Goal: Information Seeking & Learning: Learn about a topic

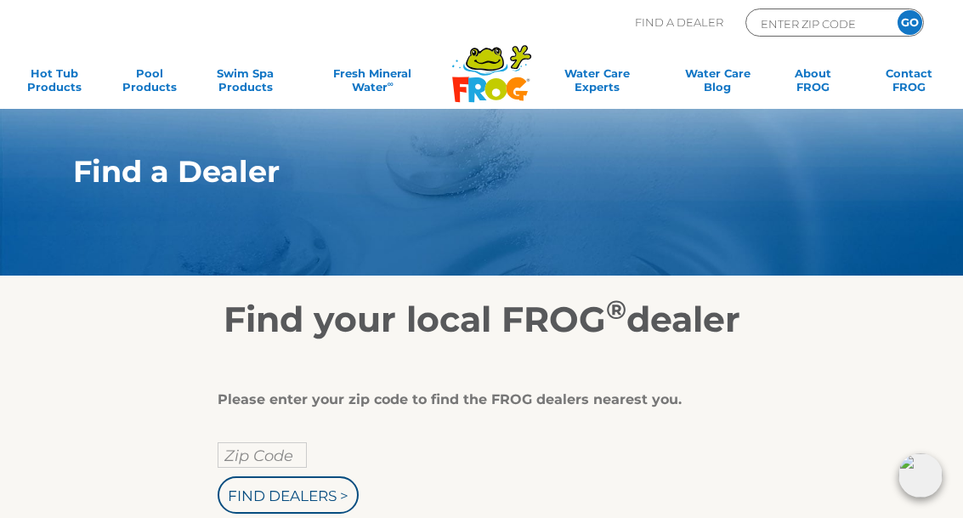
click at [279, 449] on input "Zip Code" at bounding box center [262, 455] width 89 height 26
type input "Zip Code"
click at [293, 455] on input "text" at bounding box center [262, 455] width 89 height 26
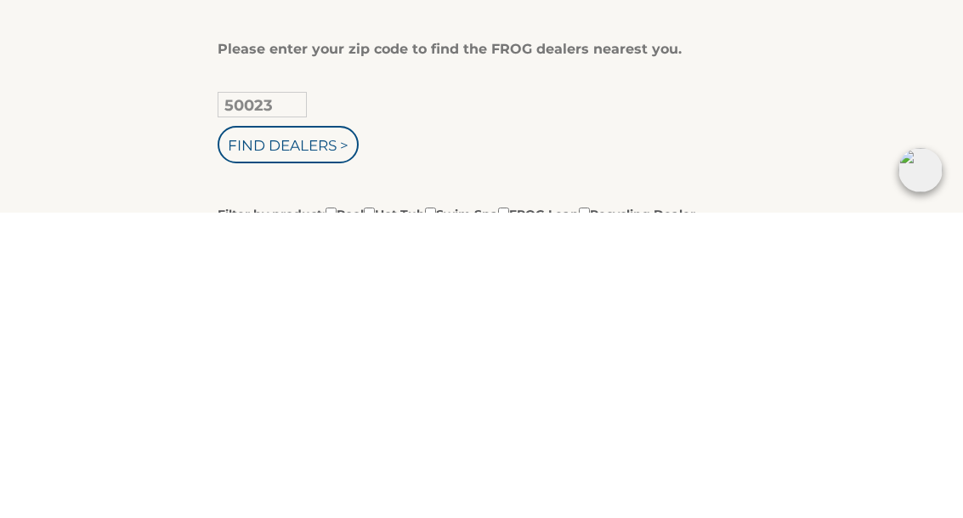
type input "50023"
click at [330, 431] on input "Find Dealers >" at bounding box center [288, 449] width 141 height 37
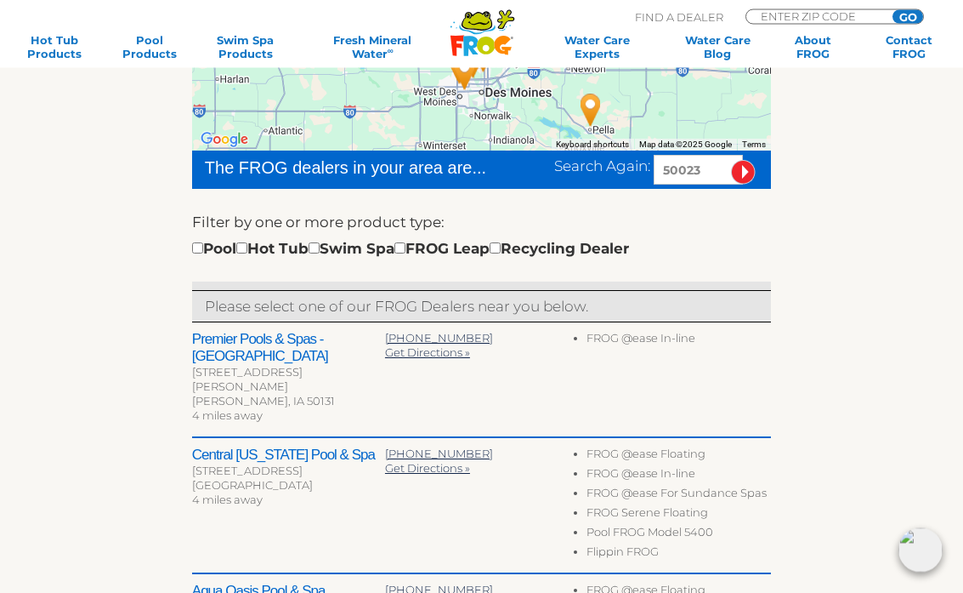
scroll to position [382, 0]
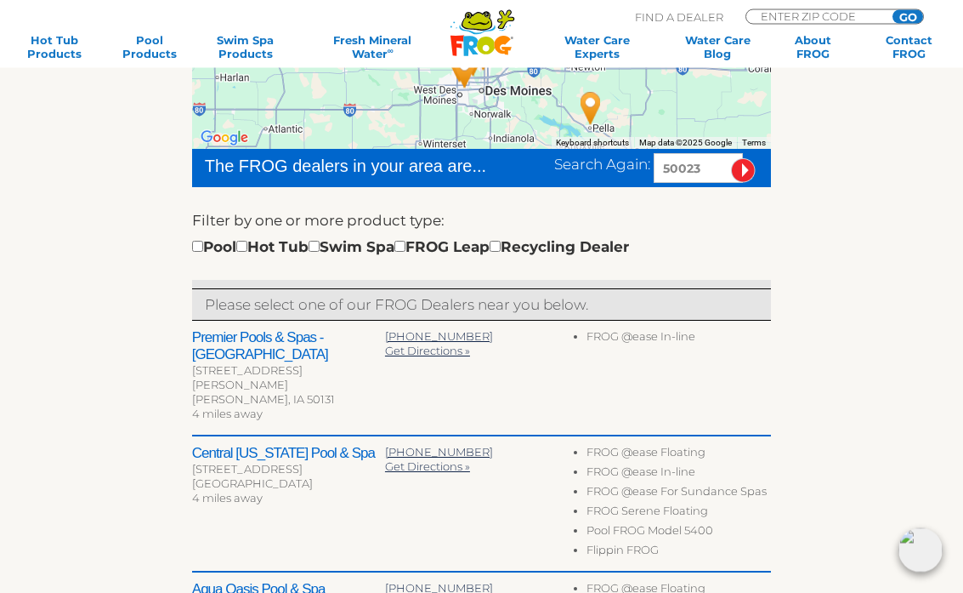
click at [320, 245] on input "checkbox" at bounding box center [314, 247] width 11 height 11
checkbox input "true"
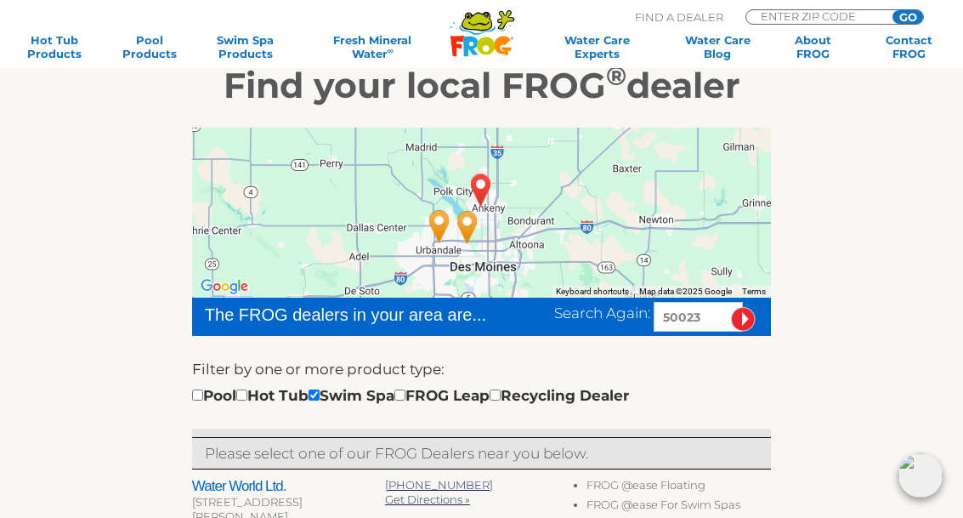
scroll to position [233, 0]
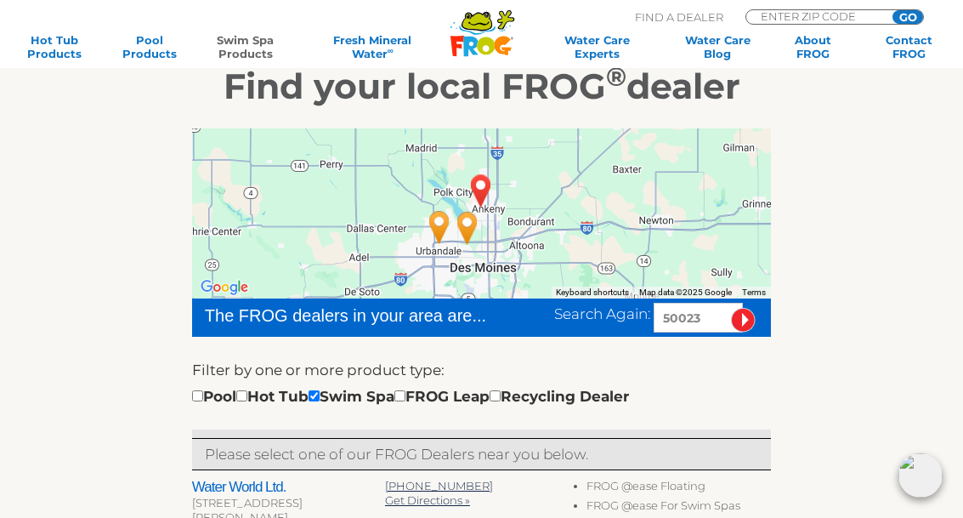
click at [264, 47] on link "Swim Spa Products" at bounding box center [245, 46] width 74 height 27
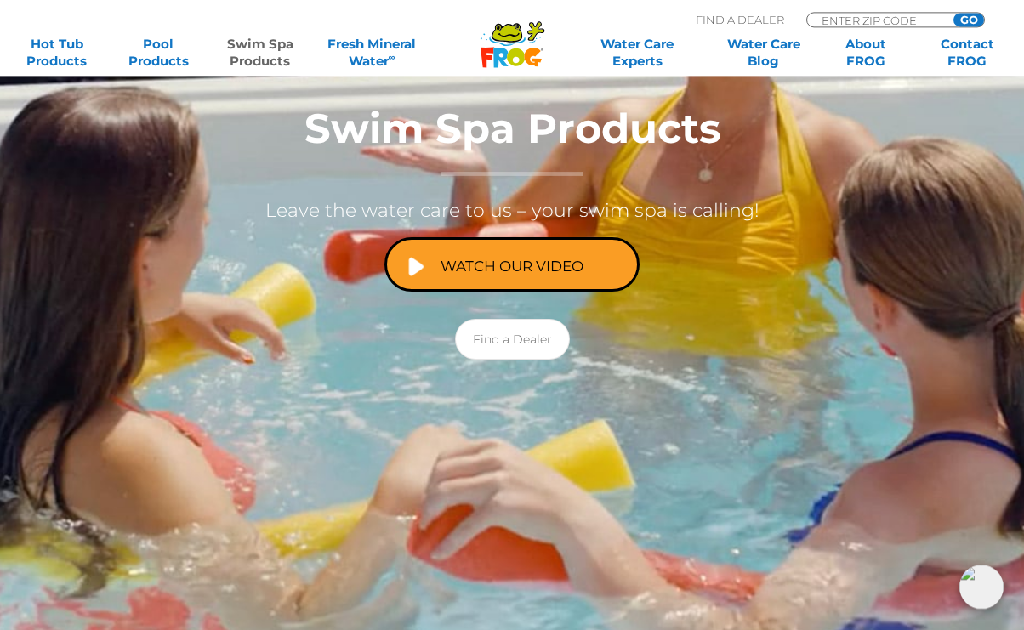
scroll to position [320, 0]
click at [560, 265] on link "Watch Our Video" at bounding box center [511, 265] width 255 height 54
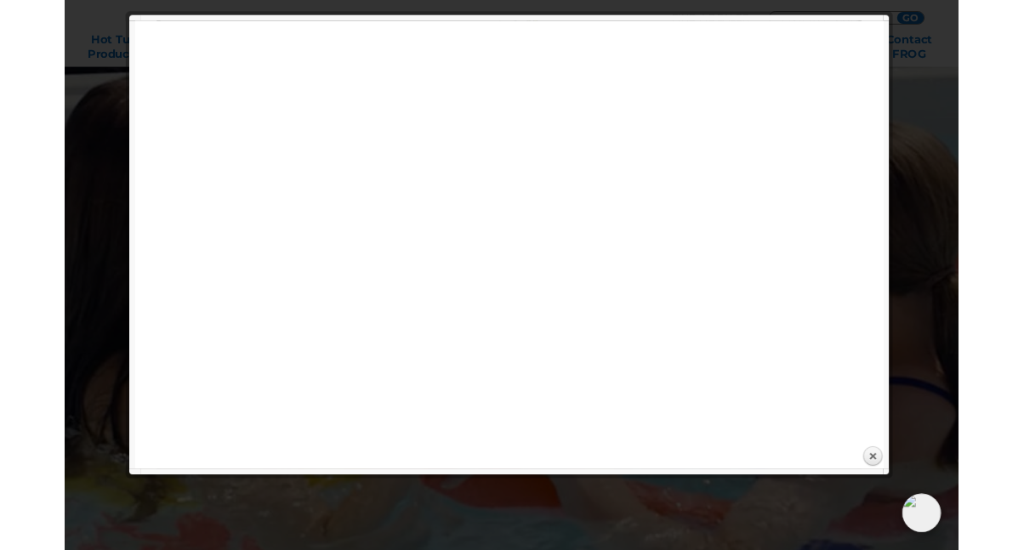
scroll to position [207, 0]
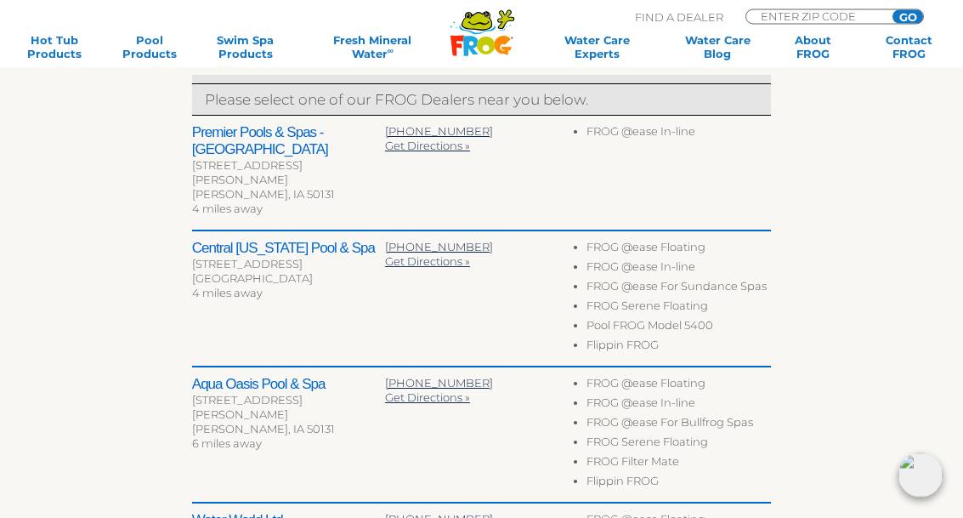
scroll to position [588, 0]
click at [268, 39] on link "Swim Spa Products" at bounding box center [245, 46] width 74 height 27
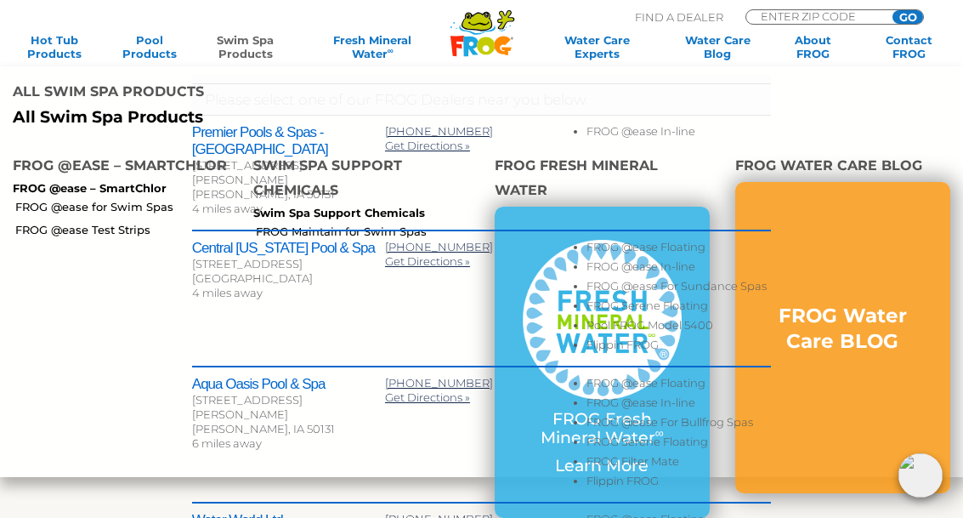
click at [259, 40] on link "Swim Spa Products" at bounding box center [245, 46] width 74 height 27
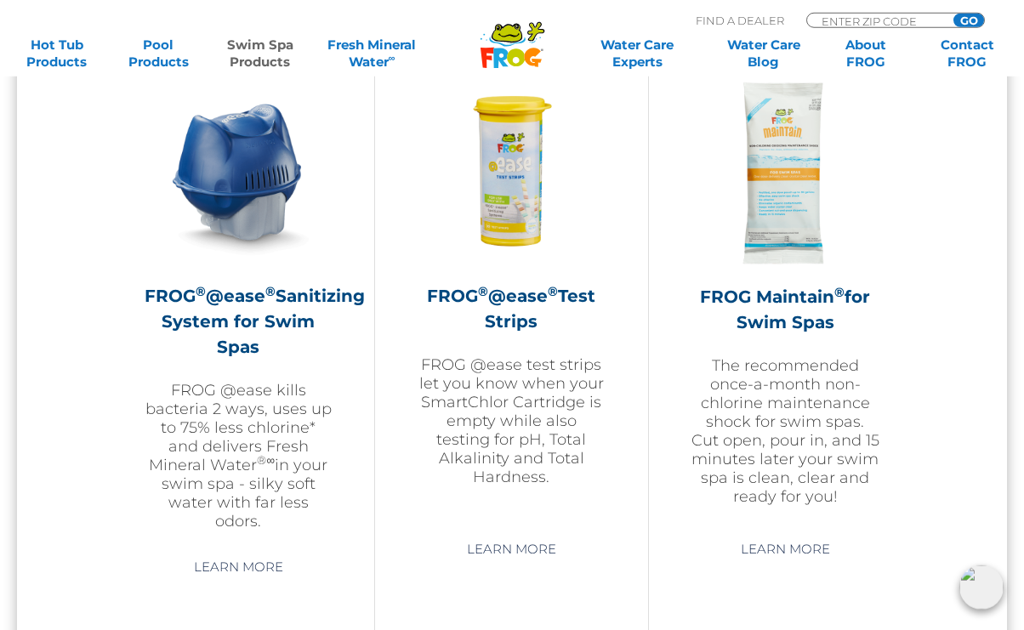
scroll to position [1573, 0]
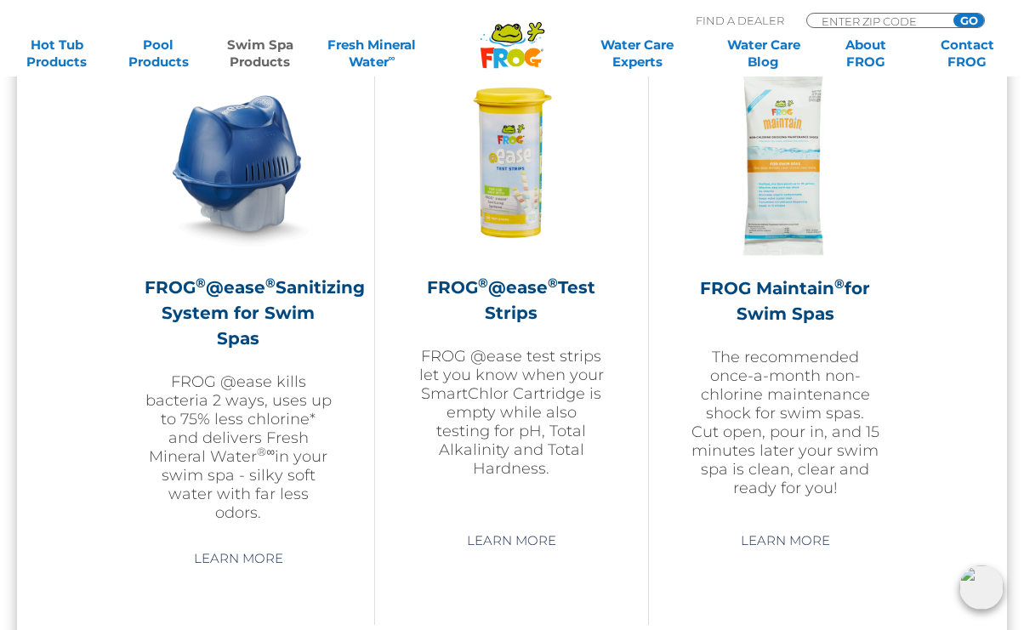
click at [262, 549] on link "Learn More" at bounding box center [238, 558] width 128 height 31
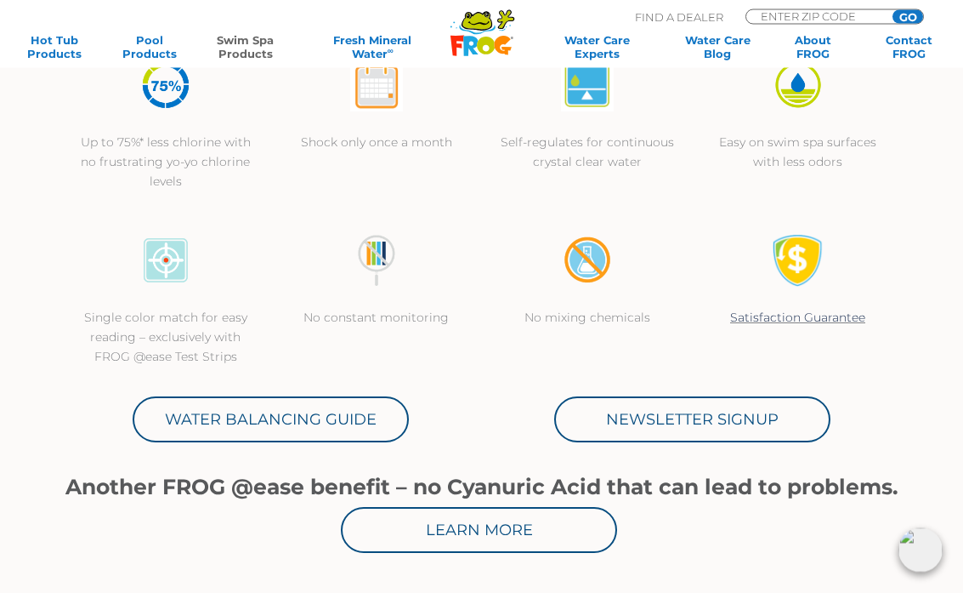
scroll to position [533, 0]
click at [351, 413] on link "Water Balancing Guide" at bounding box center [271, 419] width 276 height 46
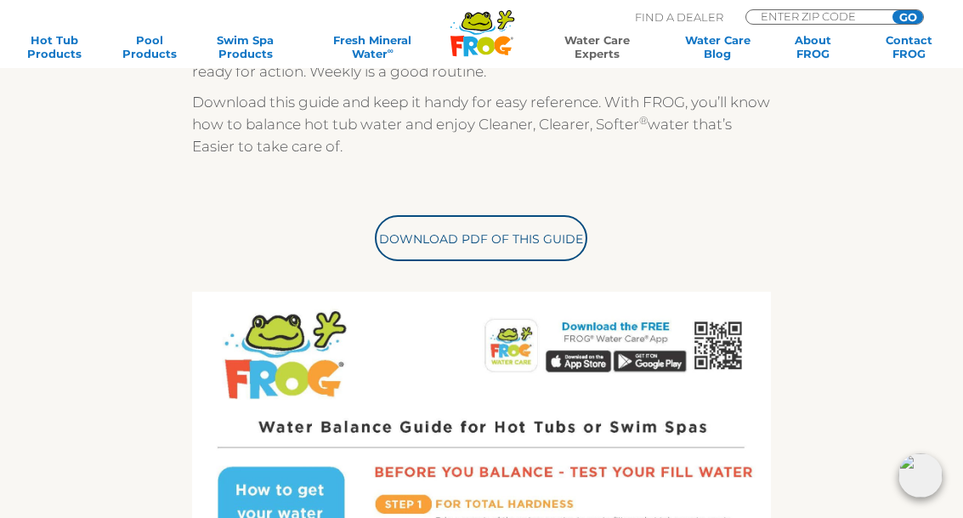
scroll to position [445, 0]
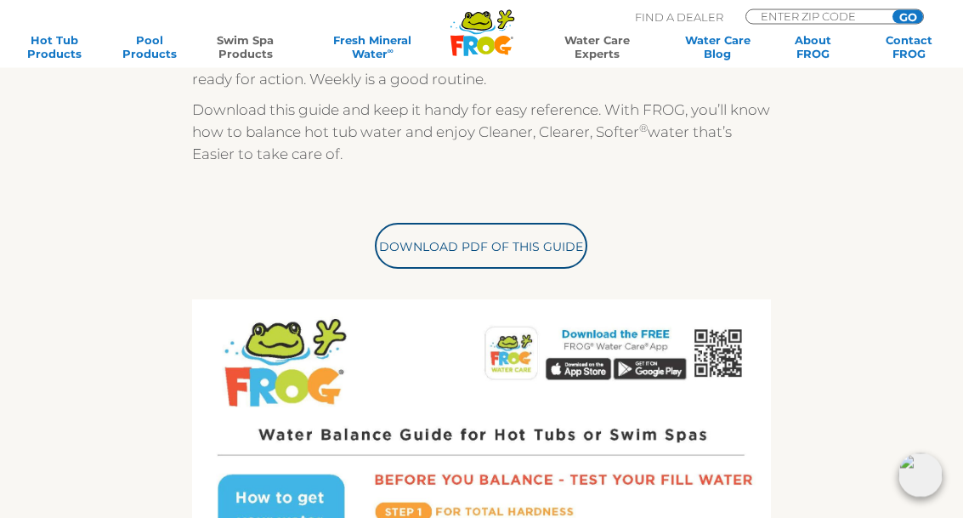
click at [260, 49] on link "Swim Spa Products" at bounding box center [245, 46] width 74 height 27
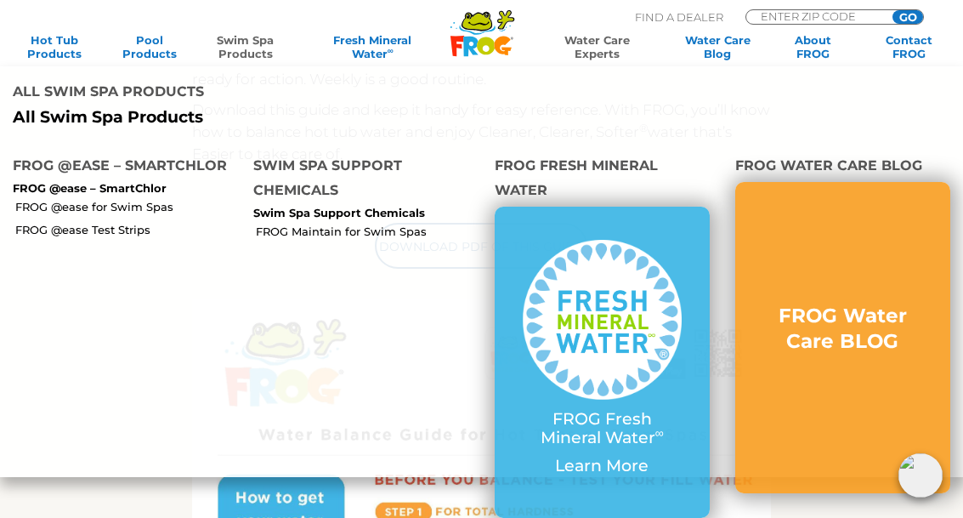
click at [260, 45] on link "Swim Spa Products" at bounding box center [245, 46] width 74 height 27
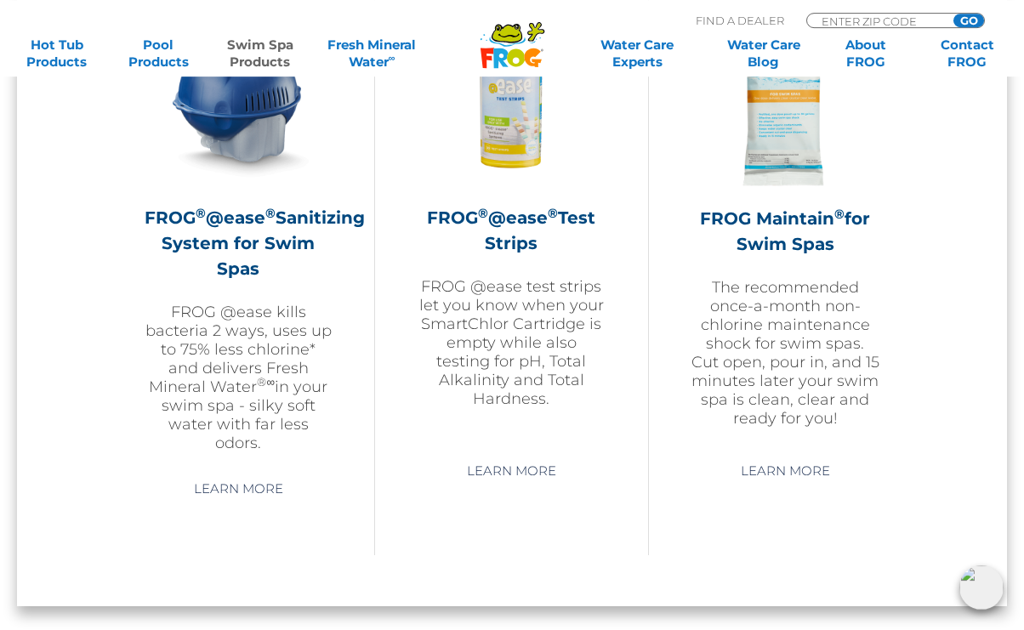
scroll to position [1643, 0]
click at [798, 480] on link "Learn More" at bounding box center [785, 471] width 128 height 31
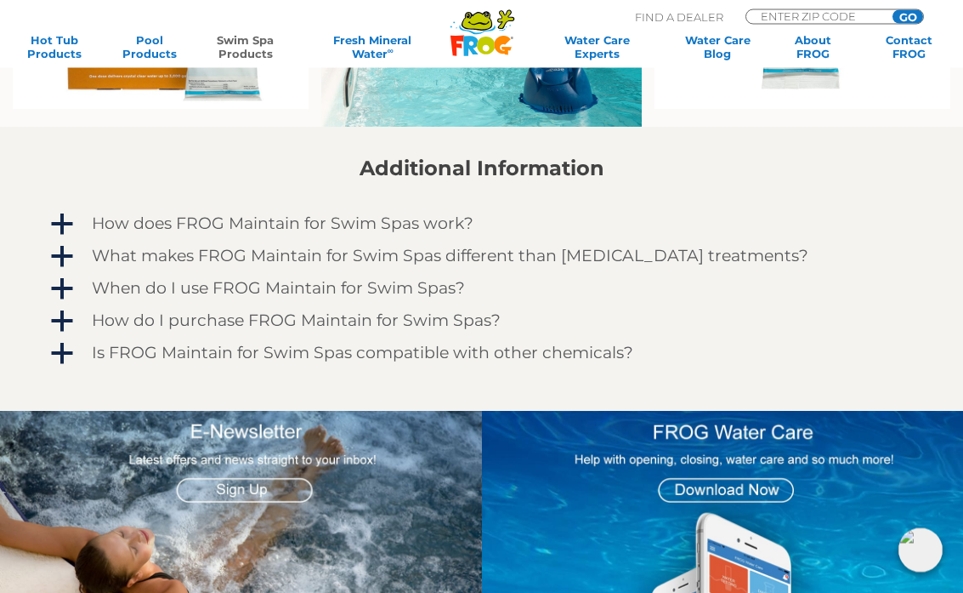
scroll to position [1136, 0]
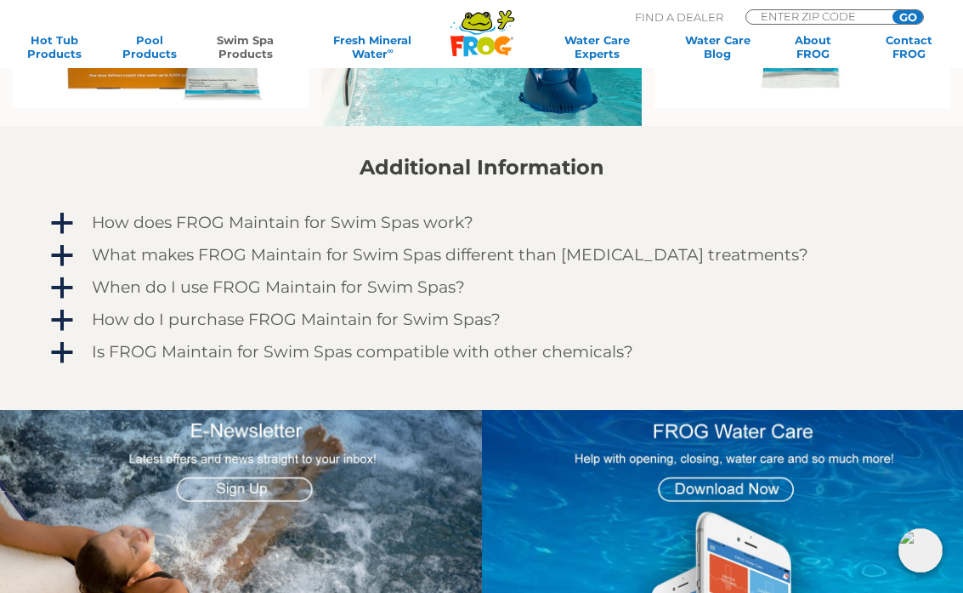
click at [73, 359] on span "a" at bounding box center [62, 353] width 26 height 26
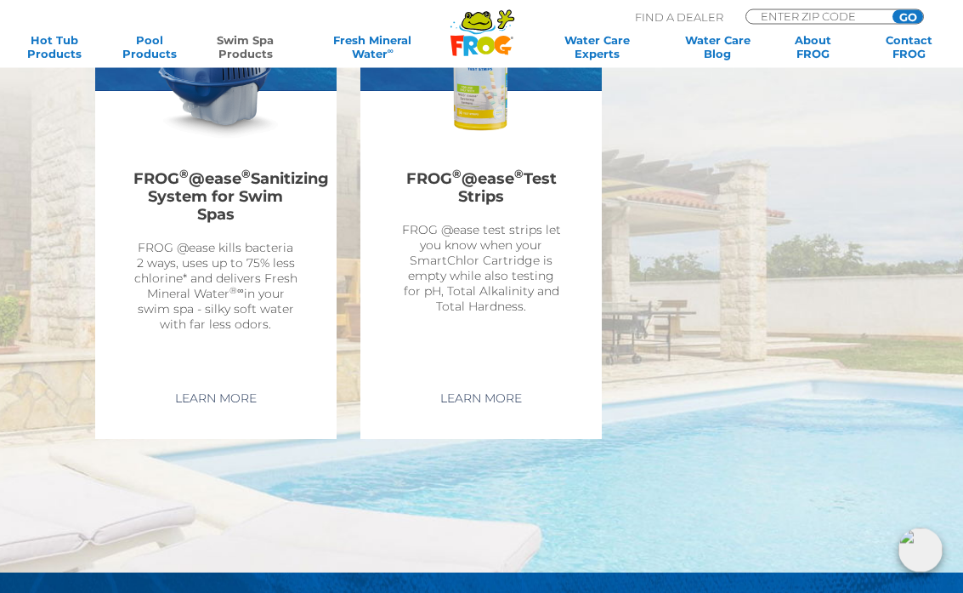
scroll to position [2695, 0]
click at [504, 394] on link "Learn More" at bounding box center [481, 398] width 121 height 31
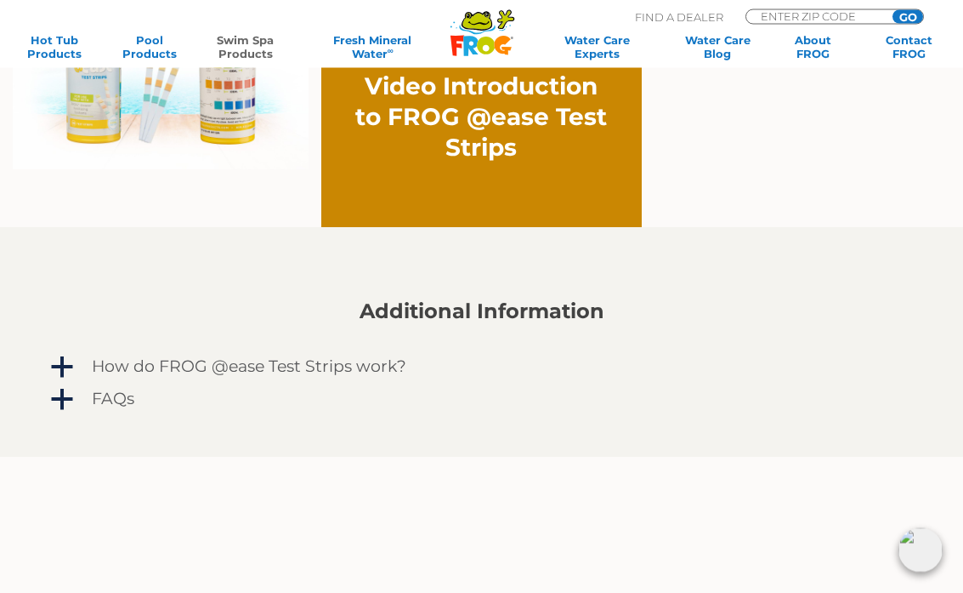
scroll to position [1146, 0]
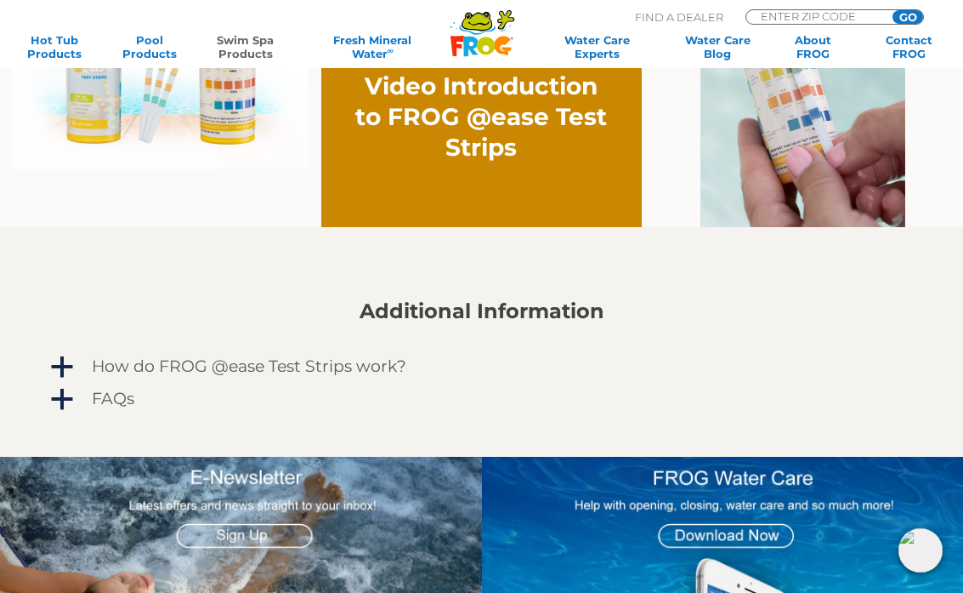
click at [75, 397] on link "a FAQs" at bounding box center [482, 398] width 869 height 27
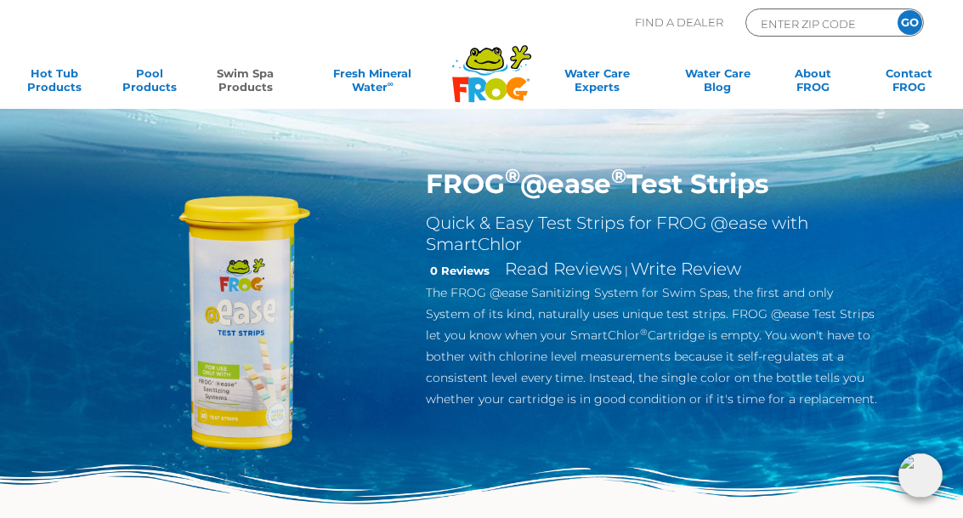
scroll to position [0, 0]
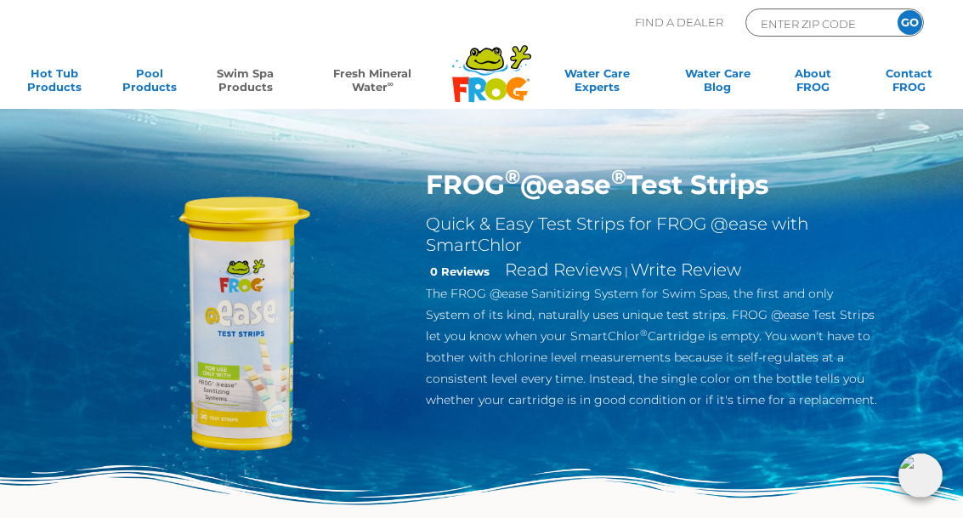
click at [391, 82] on sup "∞" at bounding box center [391, 83] width 6 height 9
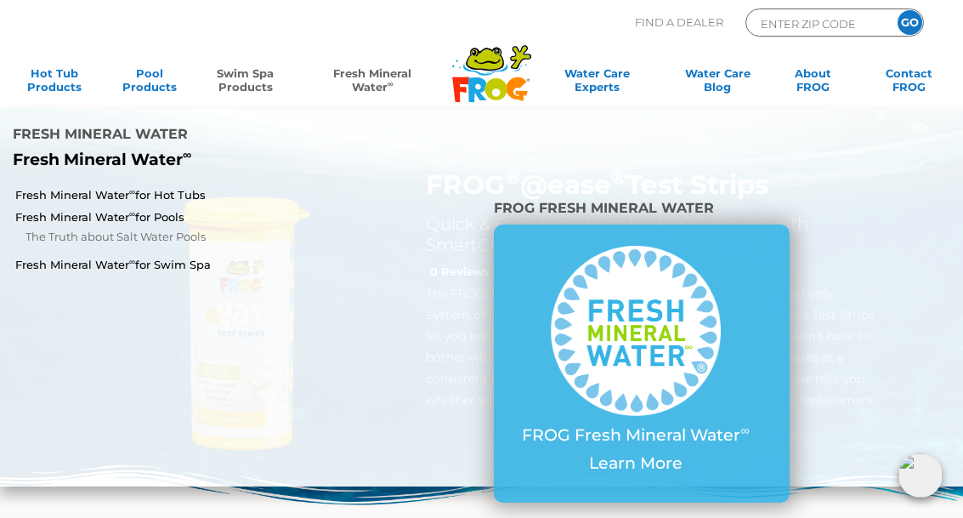
click at [648, 454] on p "Learn More" at bounding box center [635, 464] width 227 height 20
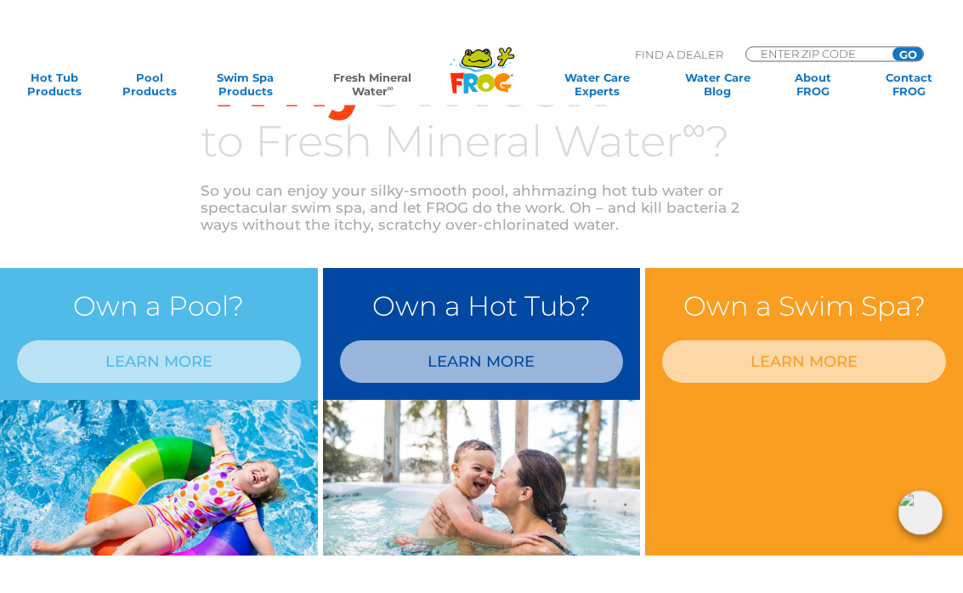
scroll to position [601, 0]
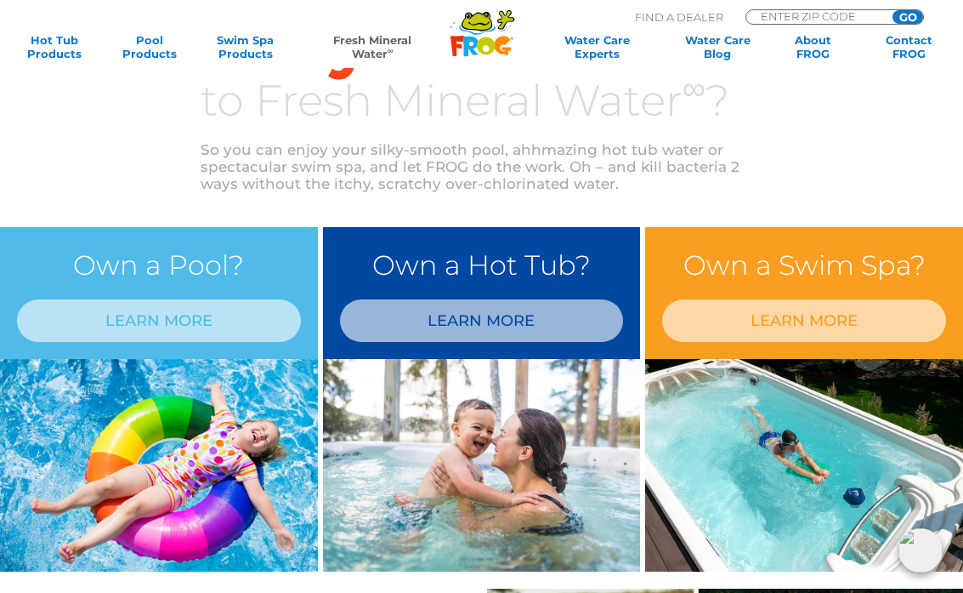
click at [833, 321] on link "LEARN MORE" at bounding box center [804, 320] width 284 height 43
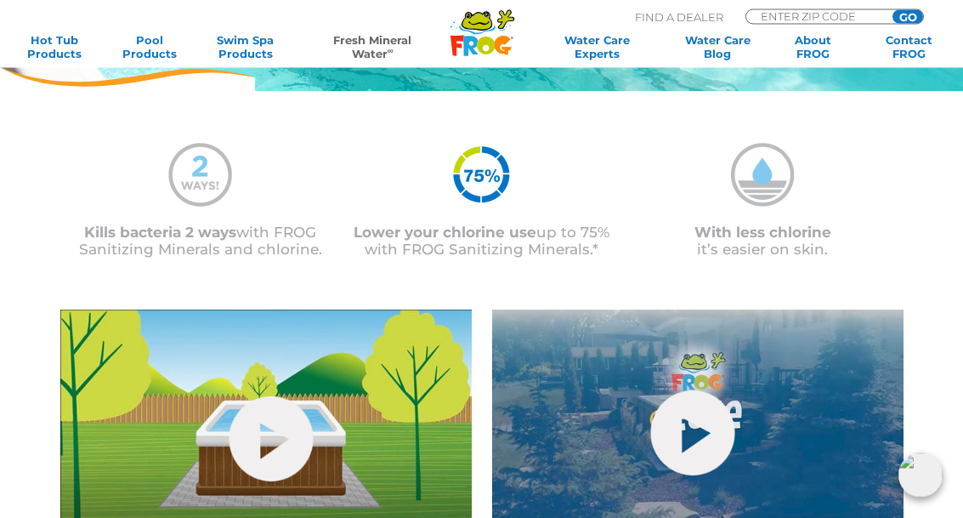
scroll to position [619, 0]
click at [734, 47] on link "Water Care Blog" at bounding box center [718, 46] width 74 height 27
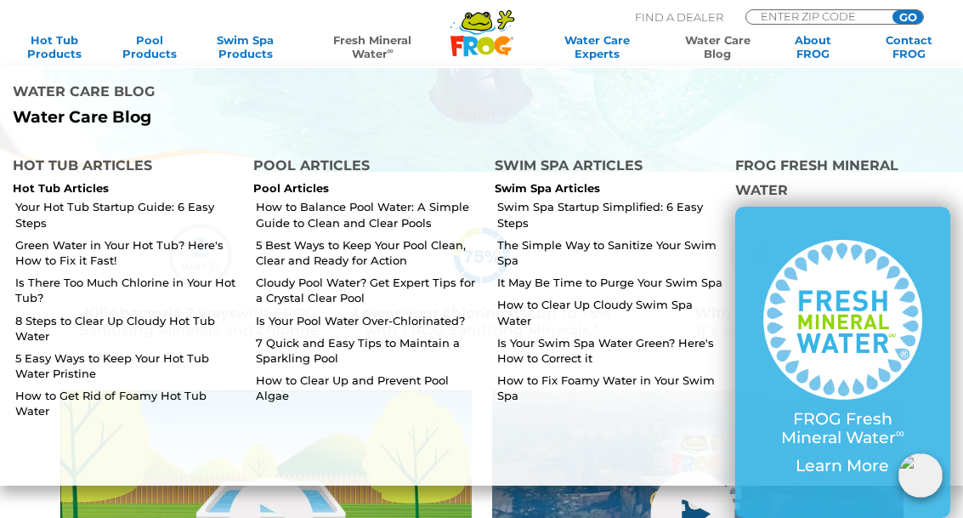
scroll to position [537, 0]
